Goal: Information Seeking & Learning: Check status

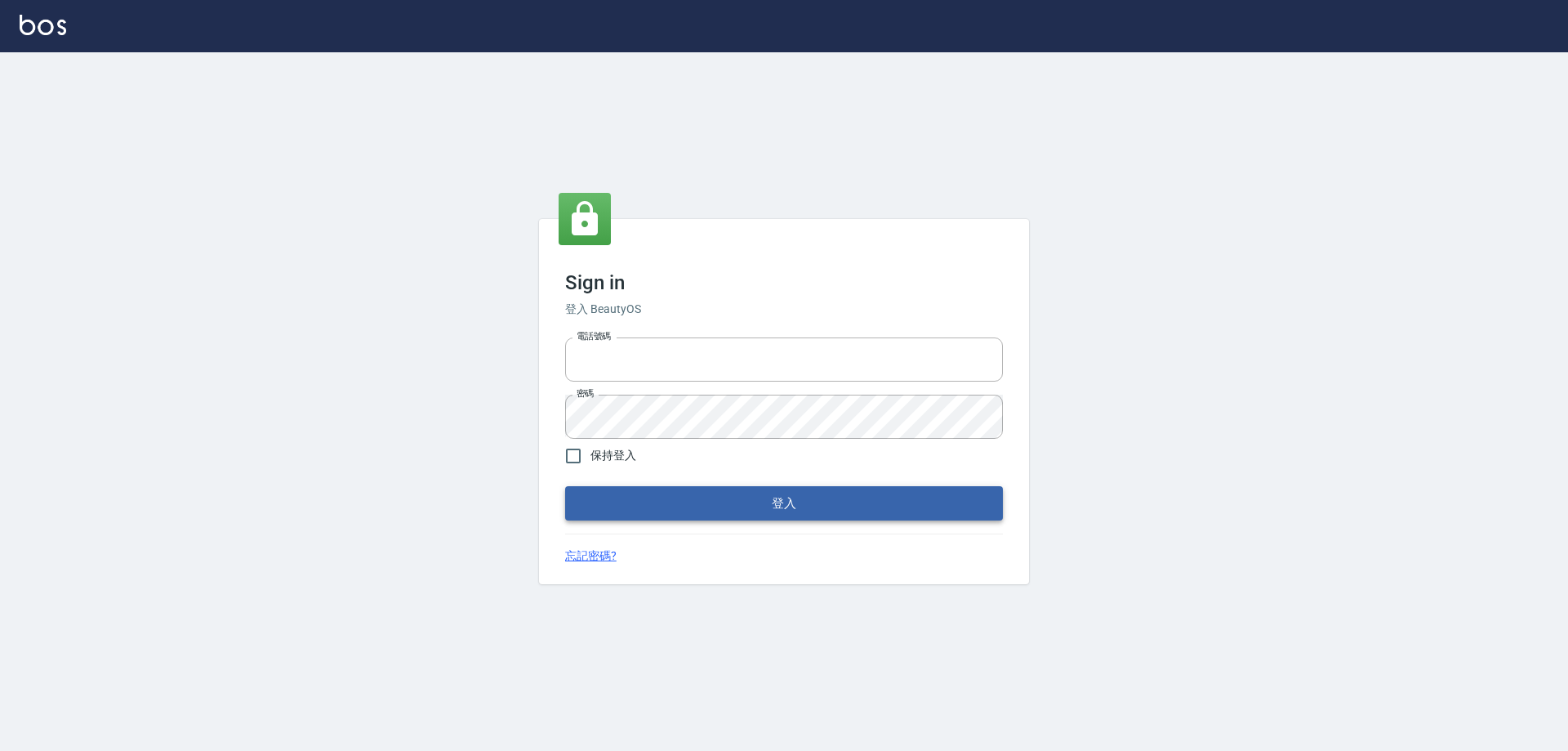
type input "0426657991"
click at [641, 505] on button "登入" at bounding box center [783, 502] width 438 height 34
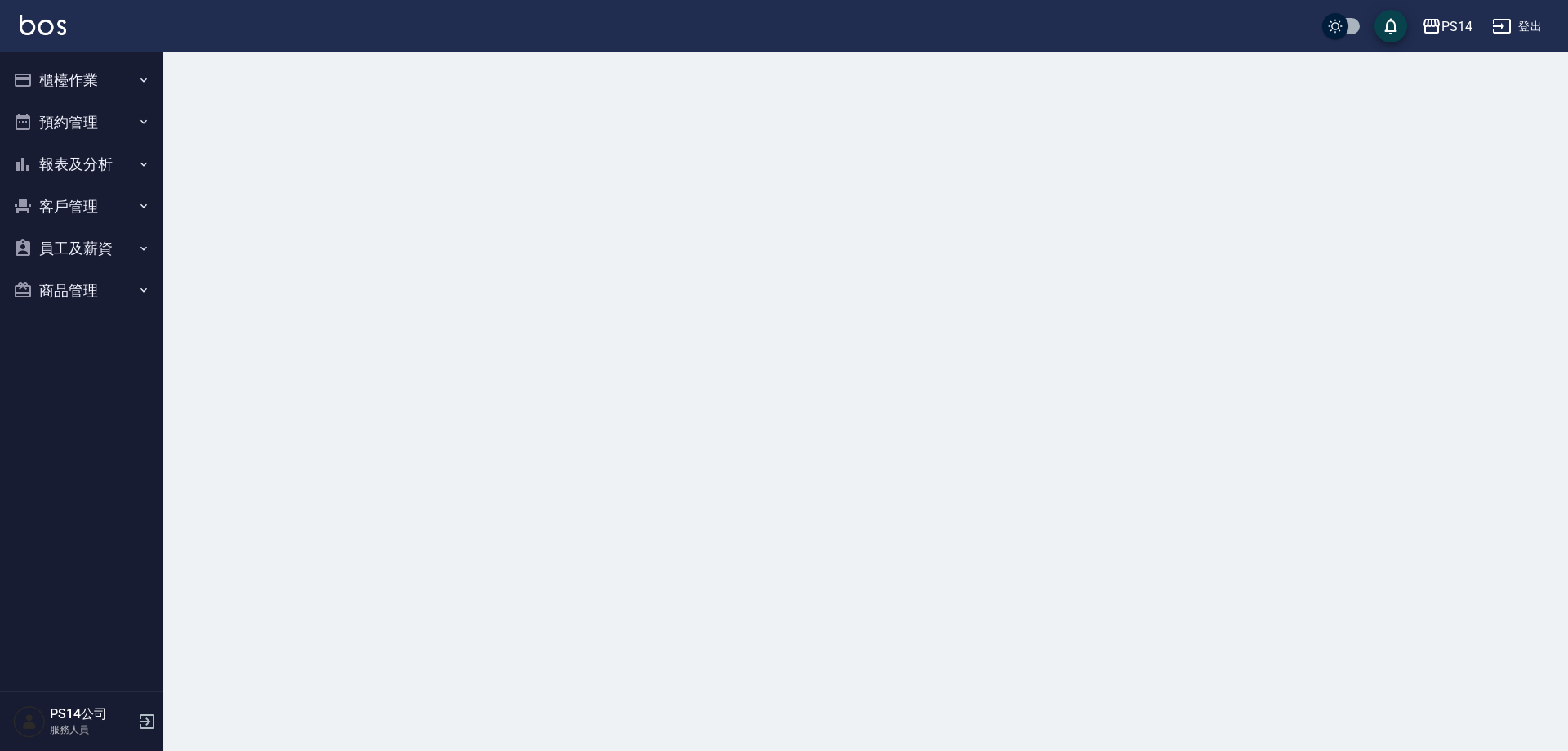
click at [69, 165] on button "報表及分析" at bounding box center [81, 164] width 150 height 42
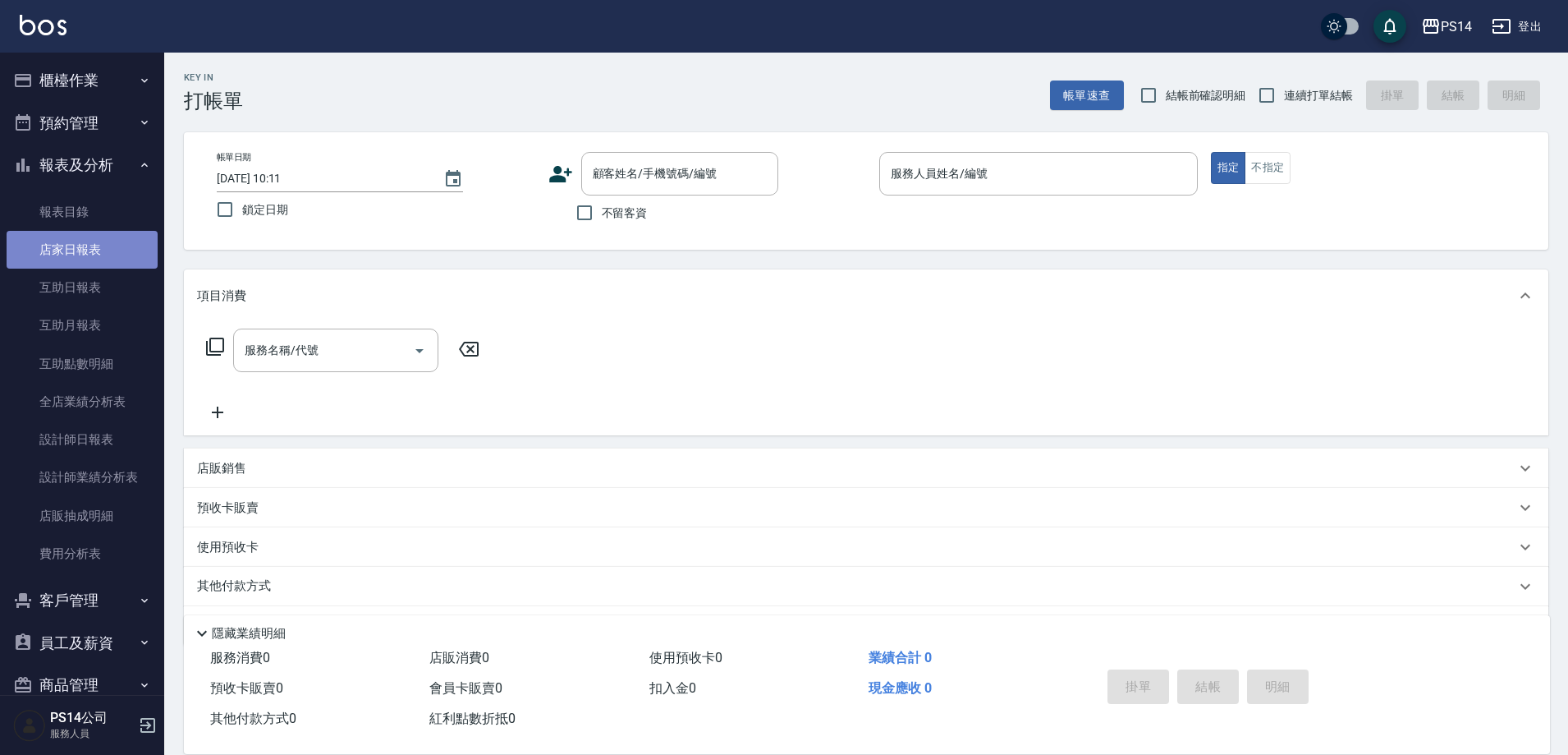
click at [85, 256] on link "店家日報表" at bounding box center [82, 249] width 151 height 38
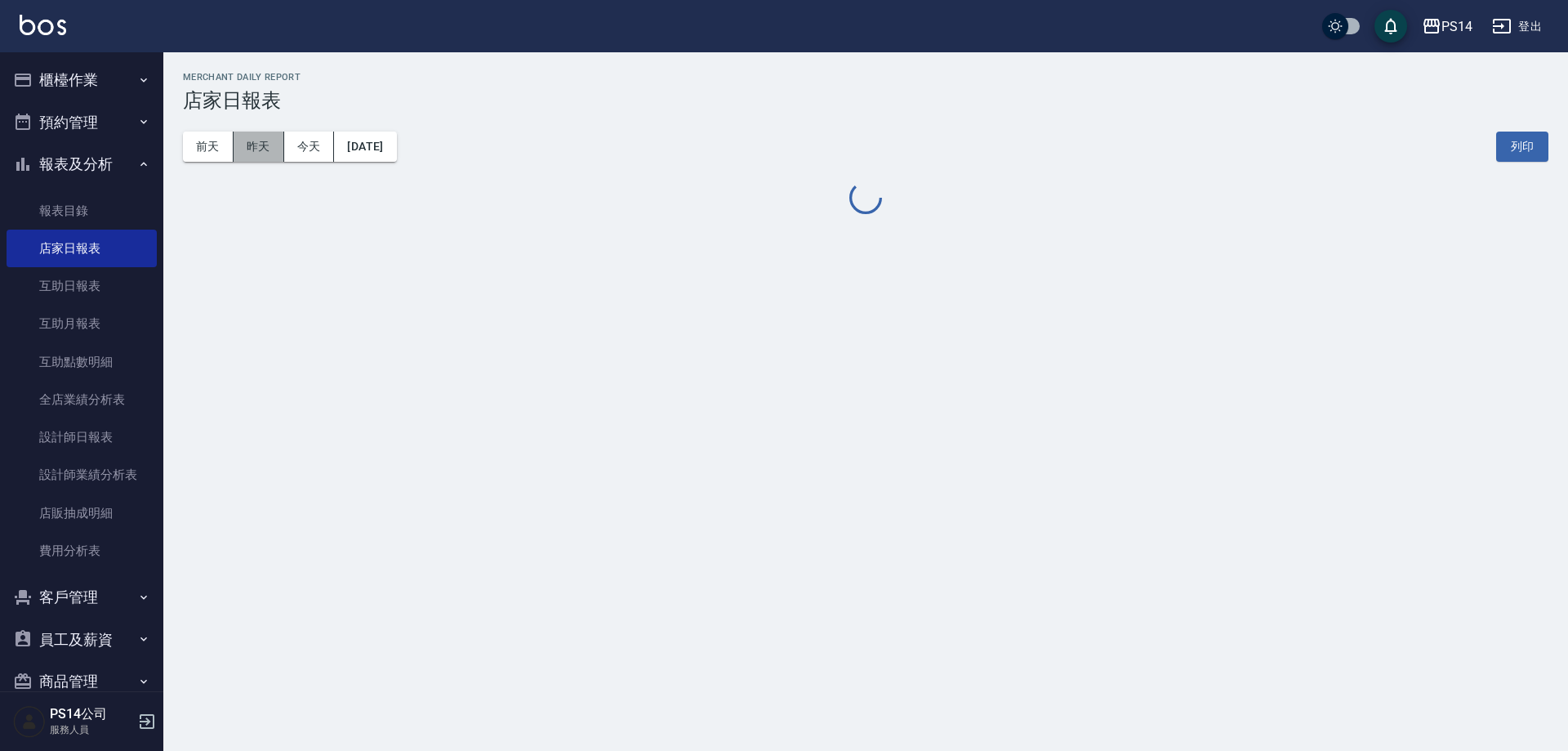
click at [245, 143] on button "昨天" at bounding box center [259, 147] width 51 height 30
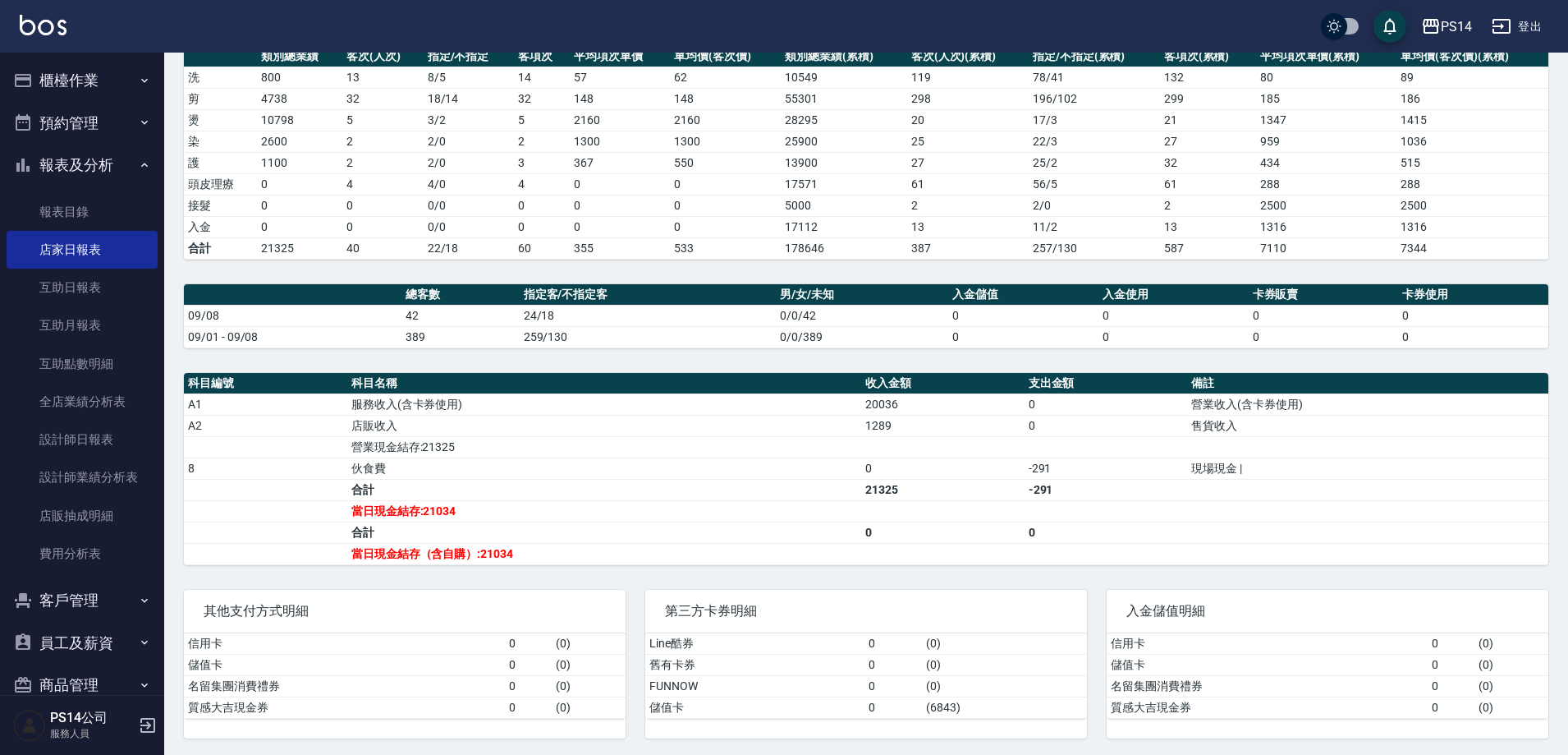
scroll to position [245, 0]
